Goal: Transaction & Acquisition: Purchase product/service

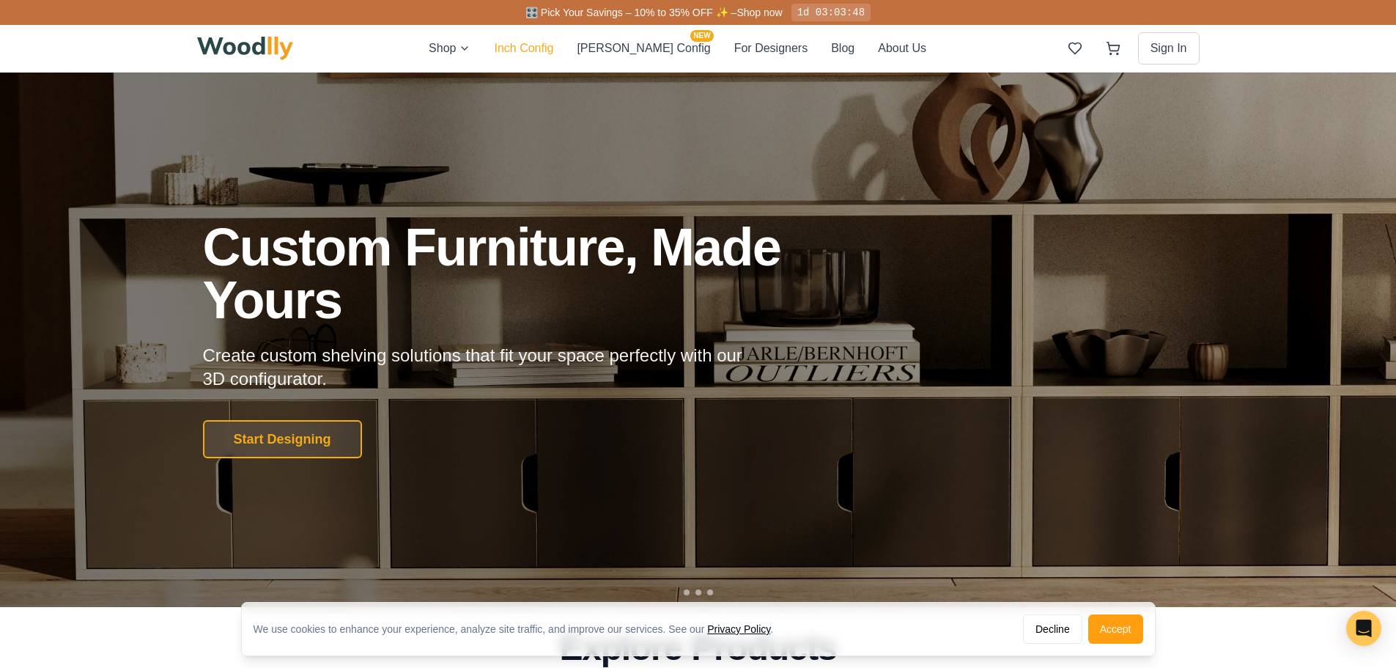
click at [546, 51] on button "Inch Config" at bounding box center [523, 48] width 59 height 19
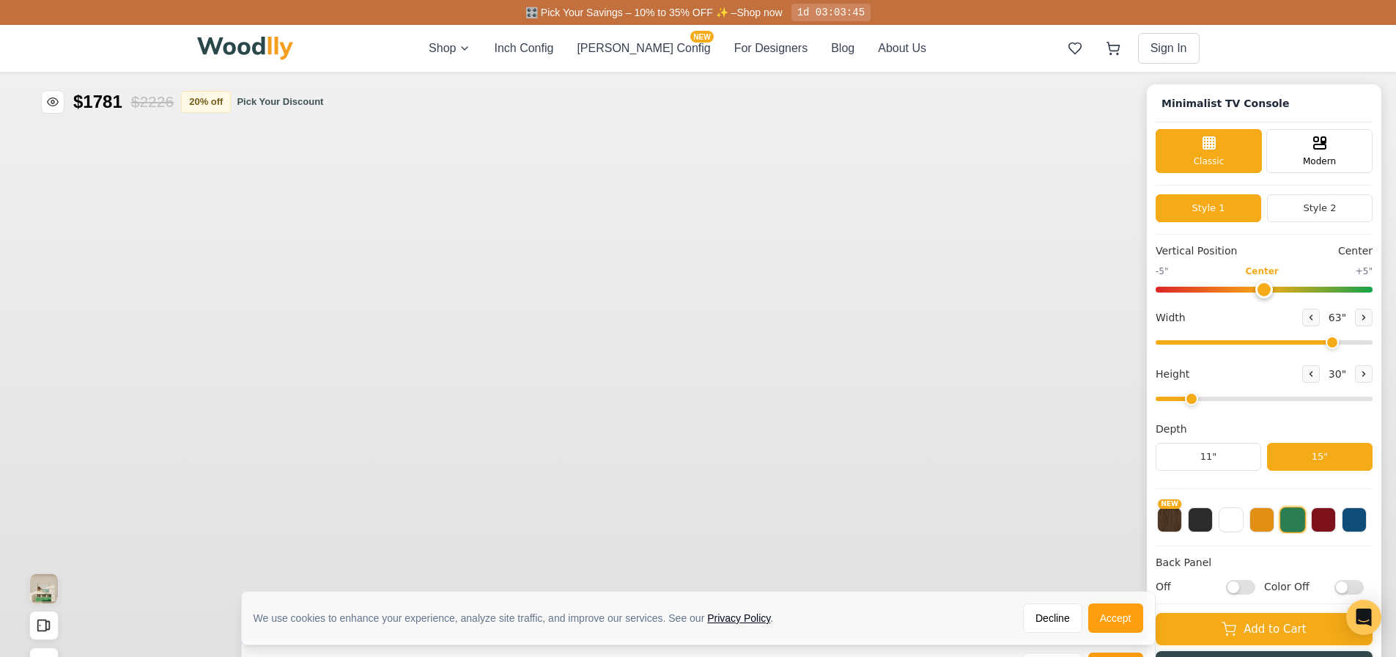
type input "63"
type input "2"
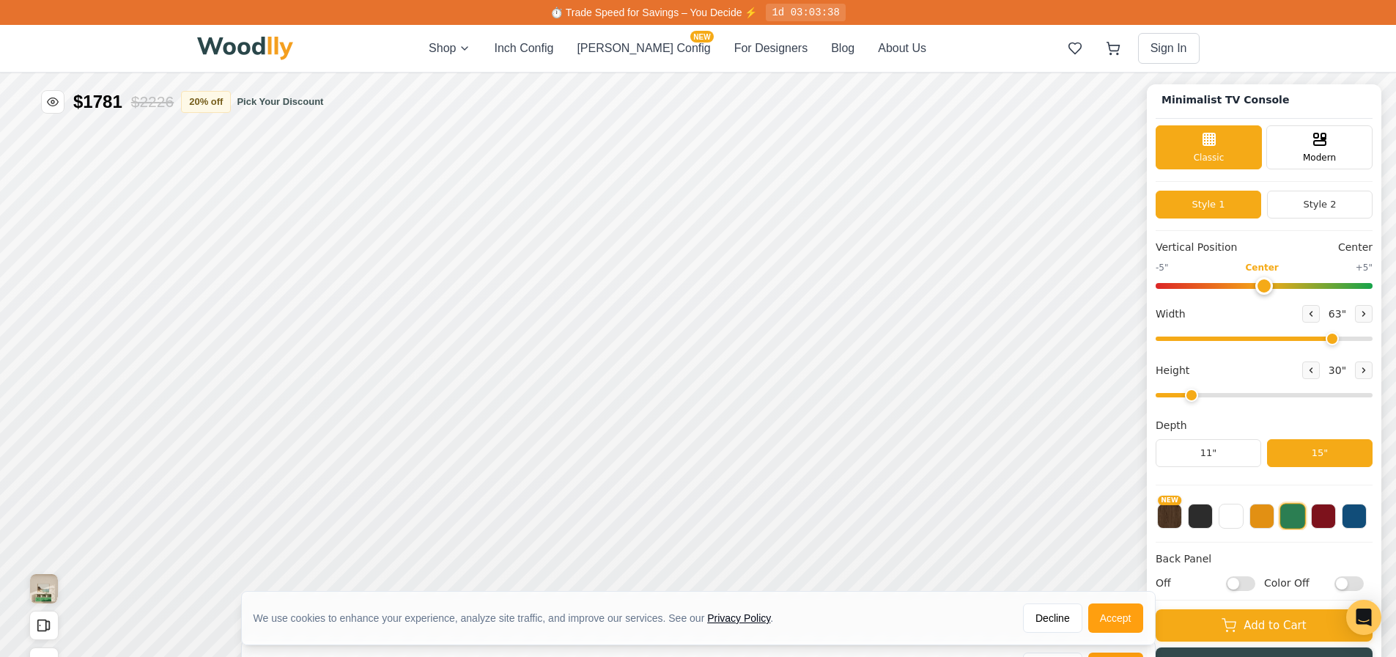
click at [253, 45] on img at bounding box center [245, 48] width 97 height 23
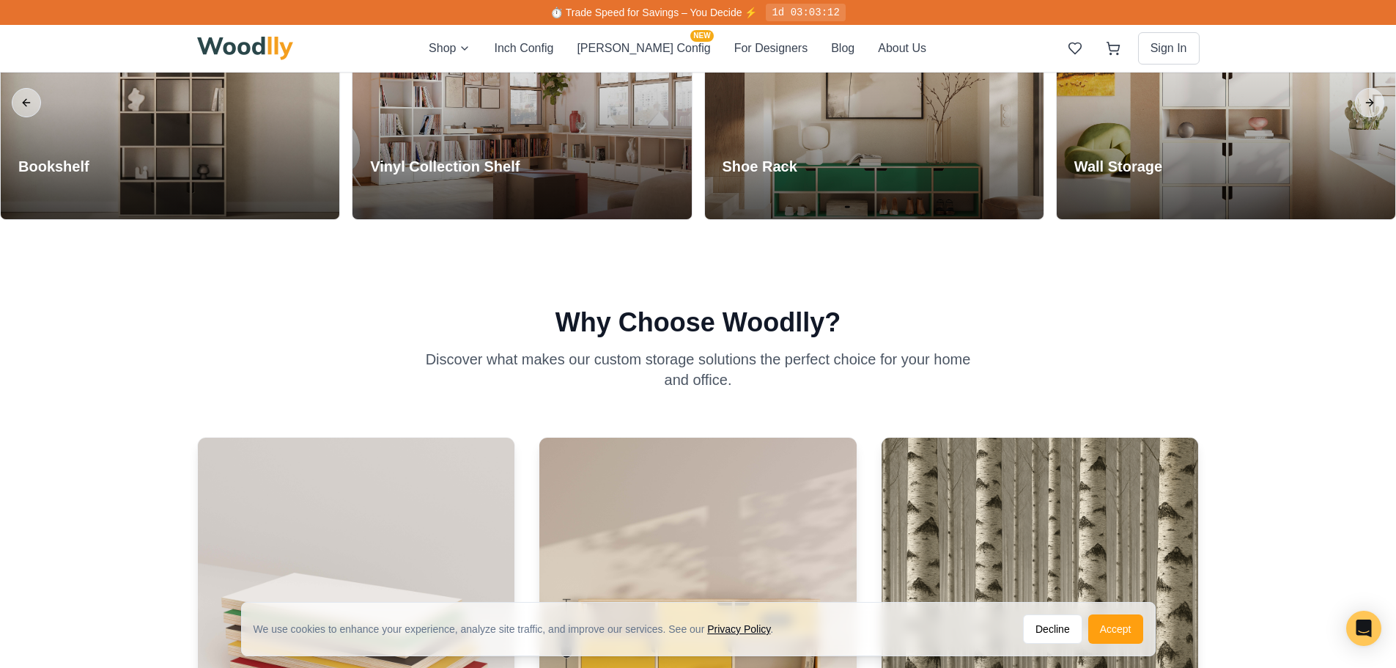
scroll to position [586, 0]
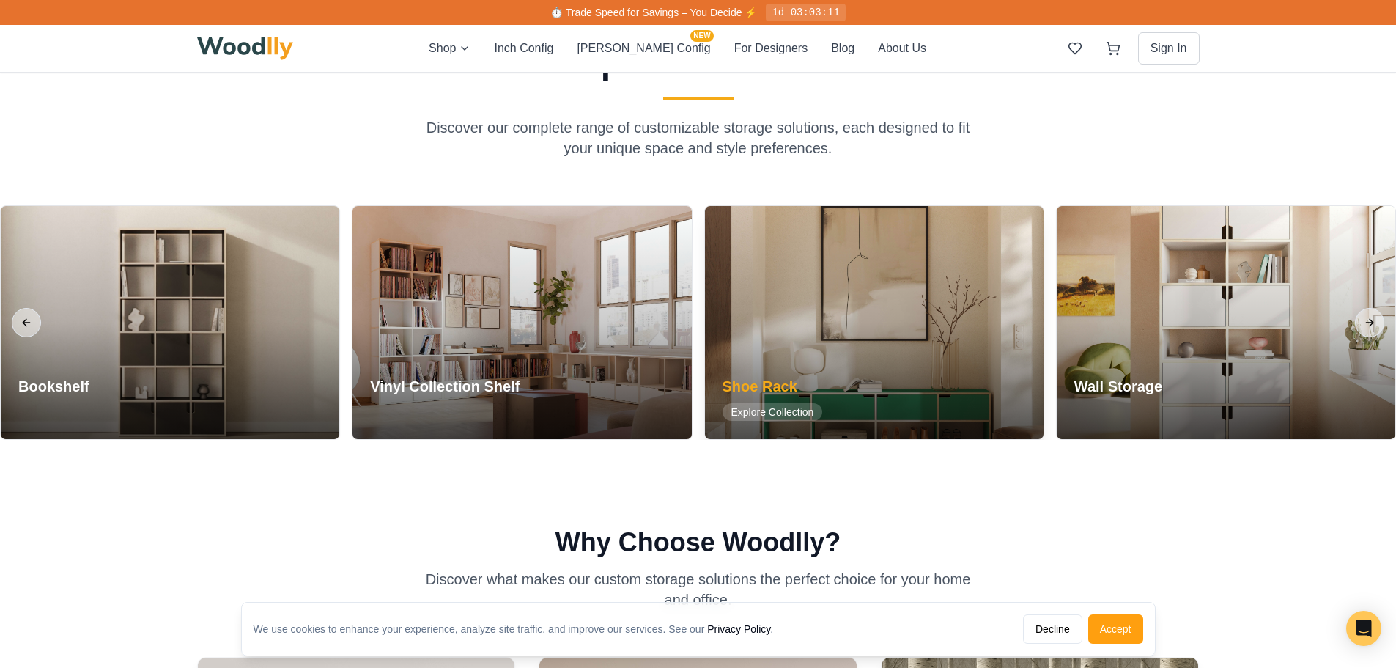
click at [962, 339] on div at bounding box center [874, 322] width 339 height 233
